Goal: Transaction & Acquisition: Download file/media

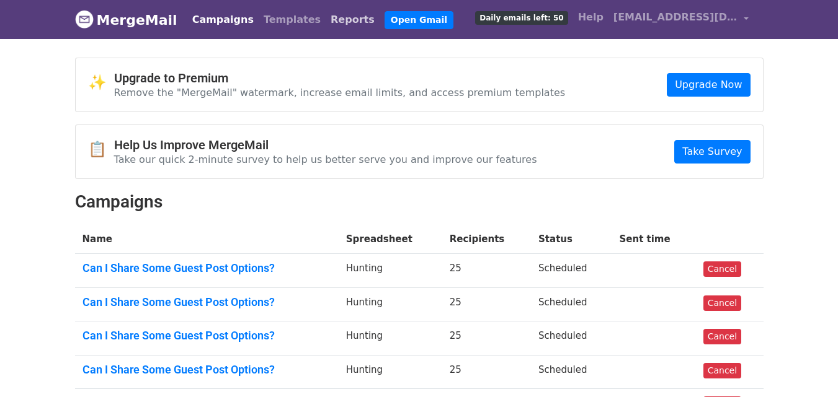
click at [325, 15] on link "Reports" at bounding box center [352, 19] width 54 height 25
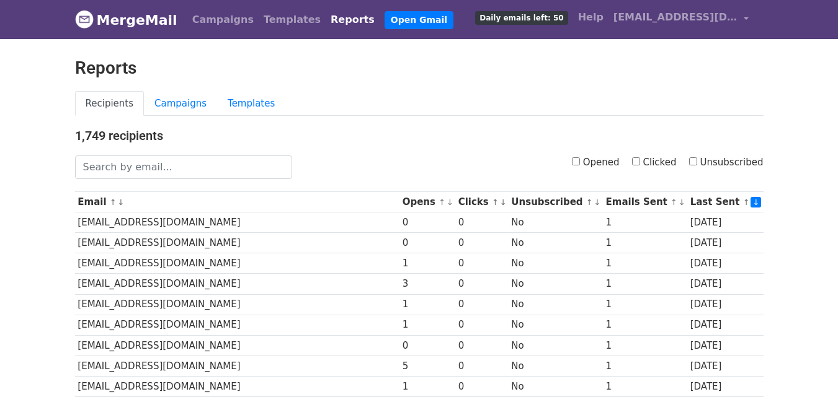
click at [645, 167] on label "Clicked" at bounding box center [654, 163] width 45 height 14
click at [640, 166] on input "Clicked" at bounding box center [636, 161] width 8 height 8
checkbox input "true"
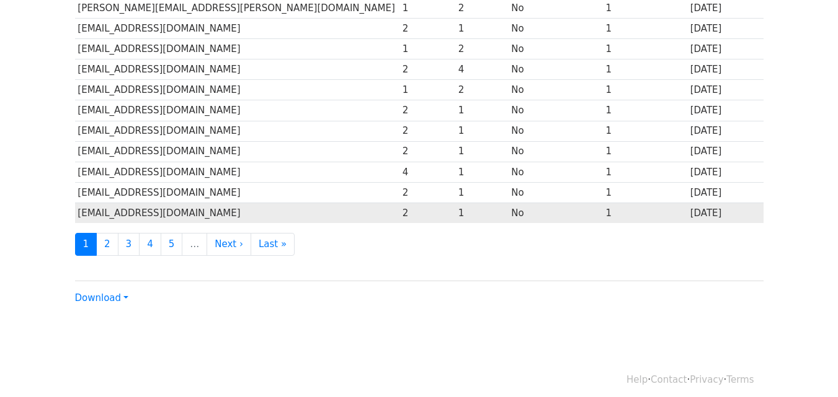
scroll to position [612, 0]
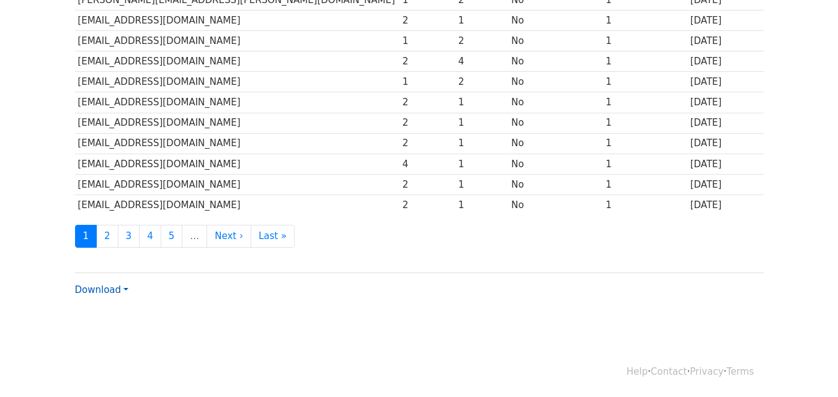
click at [123, 286] on link "Download" at bounding box center [101, 290] width 53 height 11
click at [126, 309] on link "CSV" at bounding box center [125, 314] width 98 height 20
